Goal: Find contact information: Find contact information

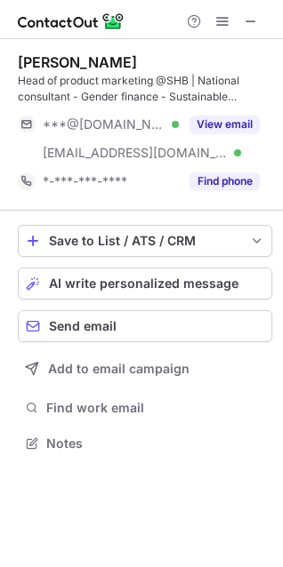
scroll to position [430, 283]
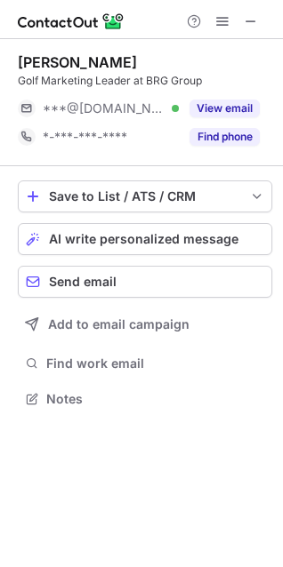
scroll to position [386, 283]
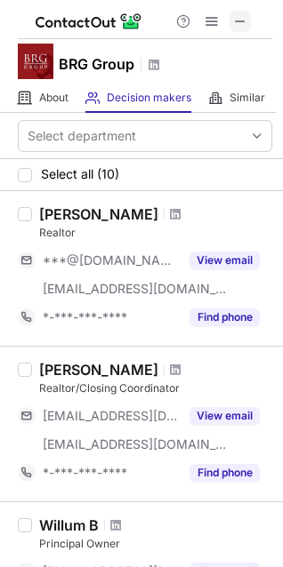
click at [242, 20] on span at bounding box center [240, 21] width 14 height 14
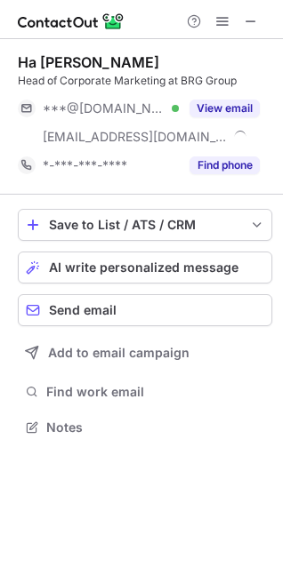
scroll to position [414, 283]
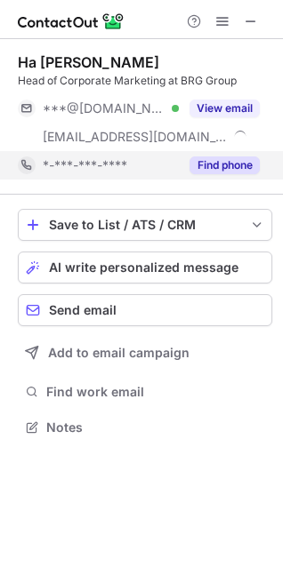
click at [216, 170] on button "Find phone" at bounding box center [224, 165] width 70 height 18
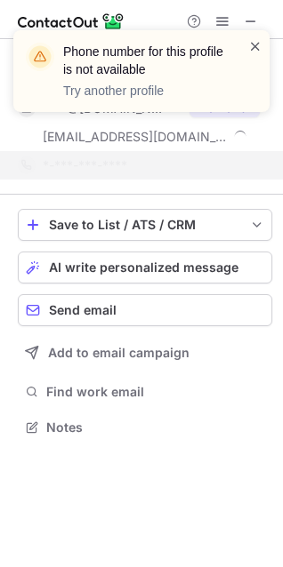
click at [254, 46] on span at bounding box center [255, 46] width 14 height 18
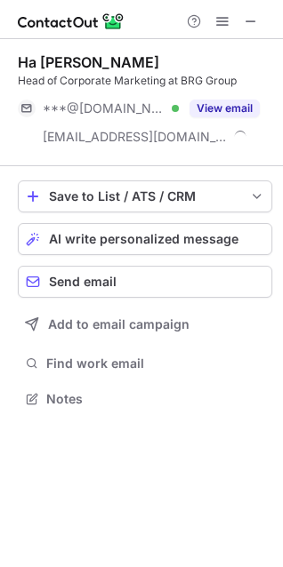
scroll to position [386, 283]
click at [199, 110] on div "Phone number for this profile is not available Try another profile Ha [PERSON_N…" at bounding box center [141, 283] width 283 height 567
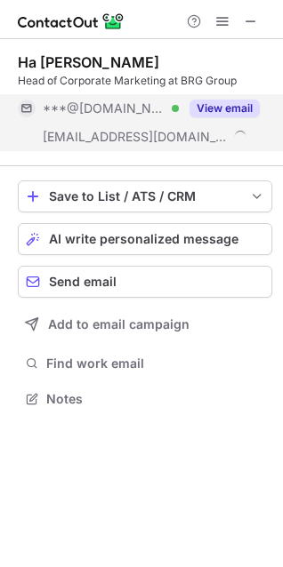
click at [208, 110] on button "View email" at bounding box center [224, 109] width 70 height 18
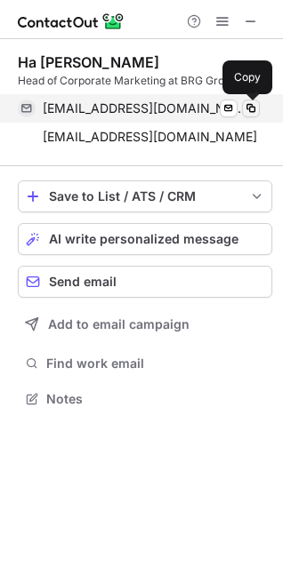
click at [250, 108] on span at bounding box center [251, 108] width 14 height 14
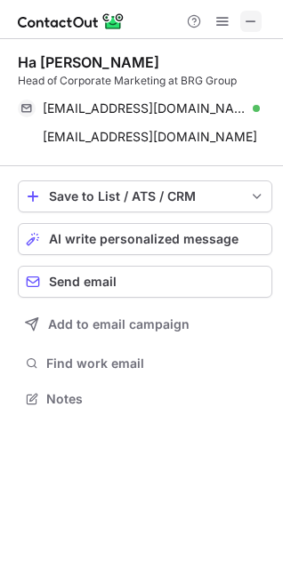
click at [258, 25] on span at bounding box center [251, 21] width 14 height 14
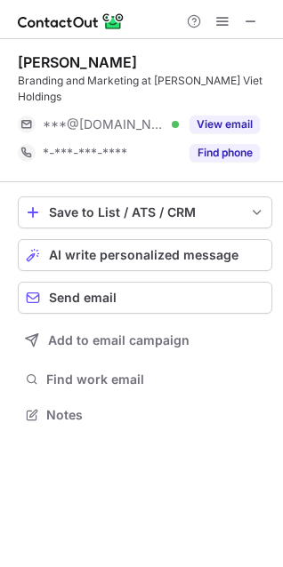
scroll to position [8, 8]
click at [250, 25] on span at bounding box center [251, 21] width 14 height 14
